Goal: Information Seeking & Learning: Learn about a topic

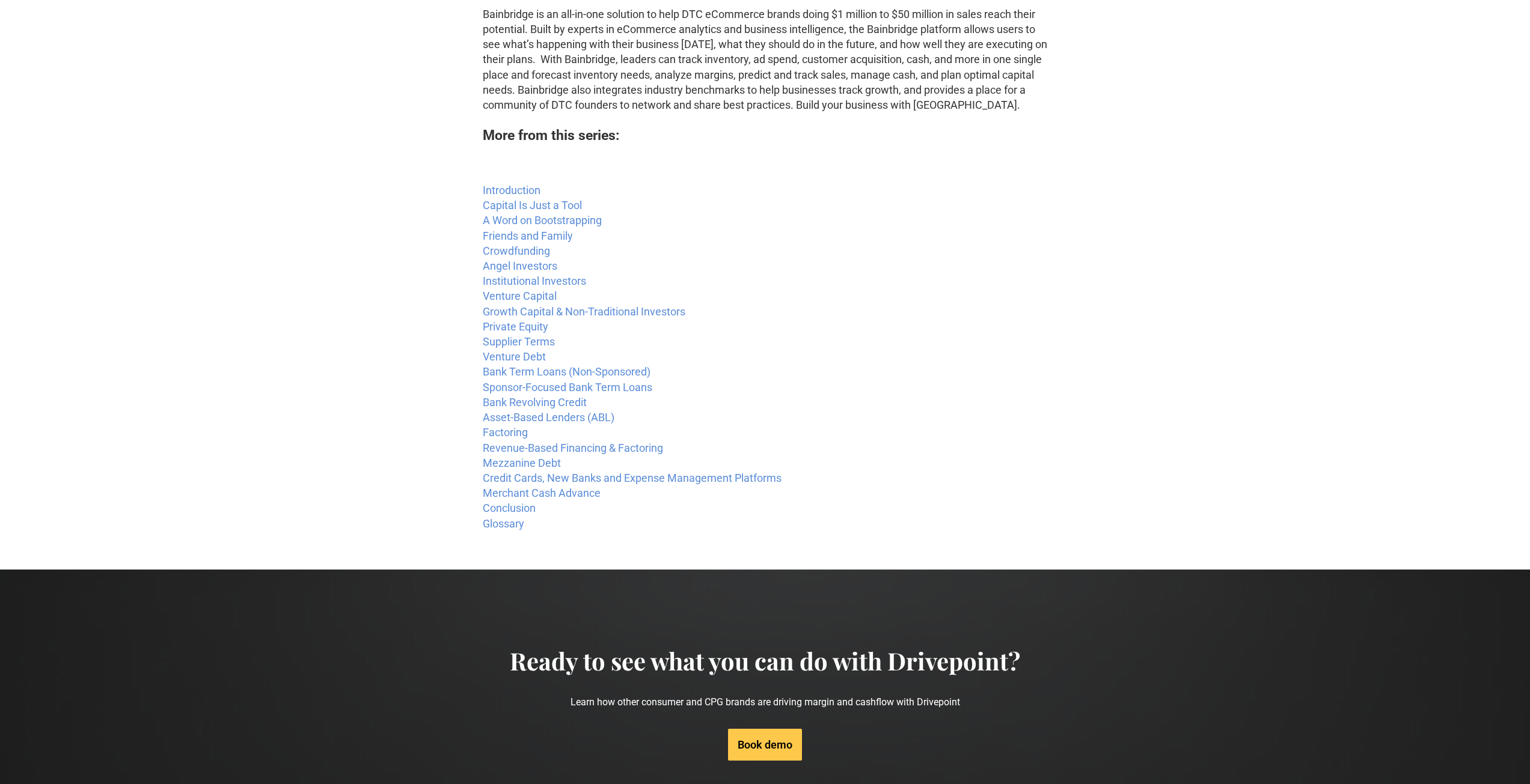
scroll to position [240, 0]
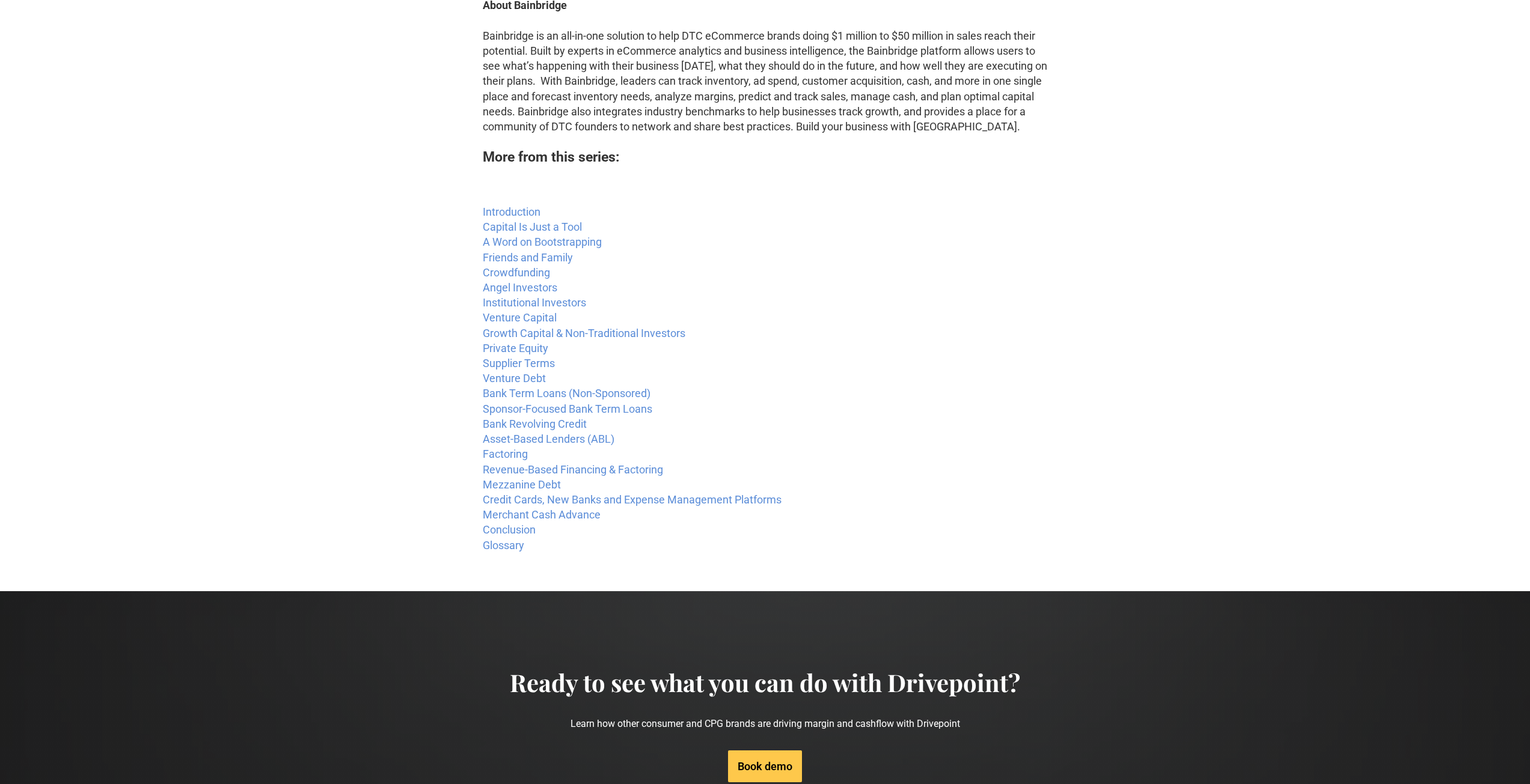
drag, startPoint x: 520, startPoint y: 226, endPoint x: 531, endPoint y: 233, distance: 13.0
click at [531, 233] on link "Capital Is Just a Tool" at bounding box center [532, 227] width 99 height 13
